Goal: Information Seeking & Learning: Learn about a topic

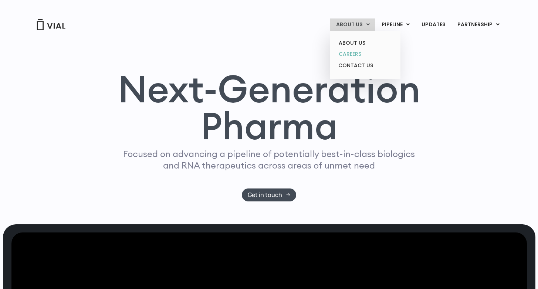
click at [353, 57] on link "CAREERS" at bounding box center [365, 53] width 65 height 11
click at [349, 51] on link "CAREERS" at bounding box center [365, 53] width 65 height 11
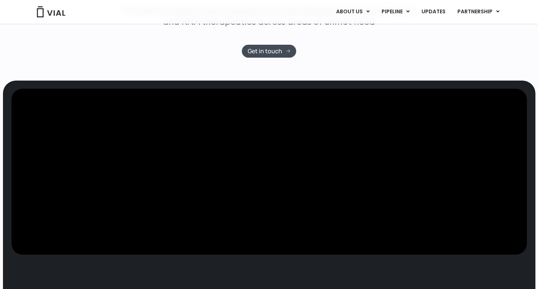
scroll to position [146, 0]
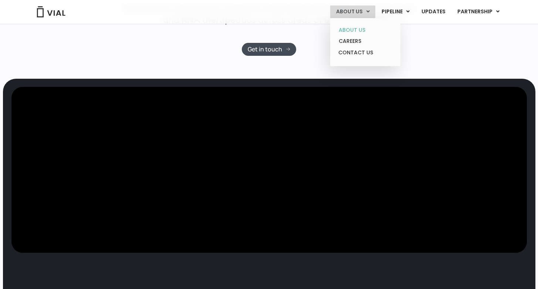
click at [356, 29] on link "ABOUT US" at bounding box center [365, 29] width 65 height 11
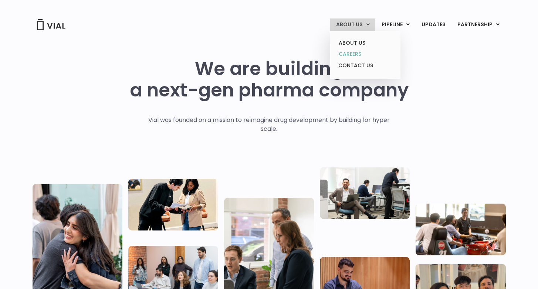
click at [358, 56] on link "CAREERS" at bounding box center [365, 53] width 65 height 11
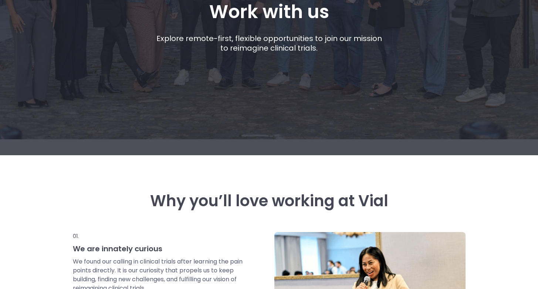
scroll to position [154, 0]
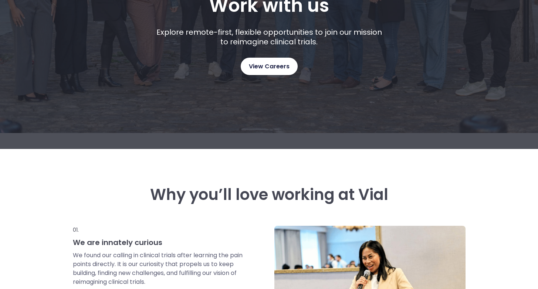
click at [269, 72] on link "View Careers" at bounding box center [269, 66] width 57 height 17
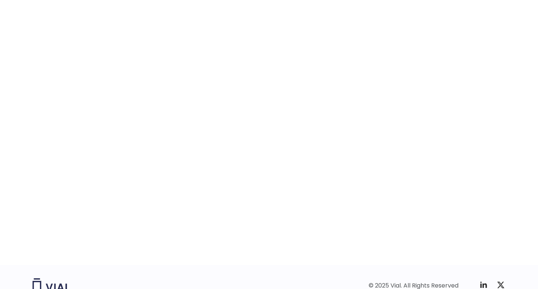
scroll to position [1112, 0]
